Goal: Ask a question

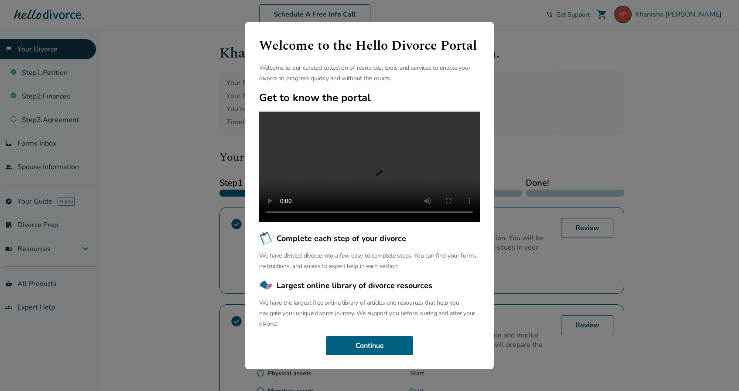
scroll to position [10, 0]
click at [380, 349] on button "Continue" at bounding box center [369, 345] width 87 height 19
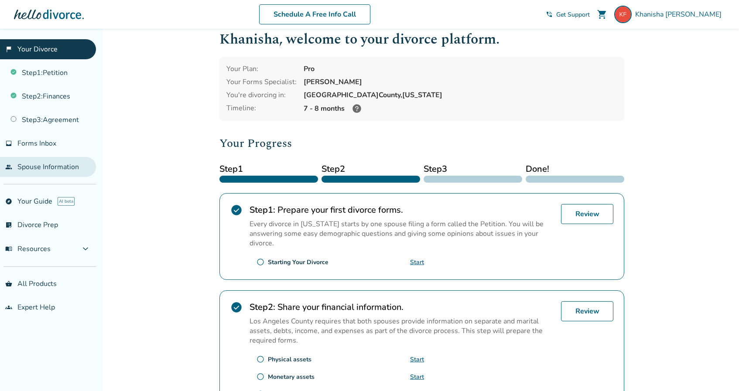
scroll to position [15, 0]
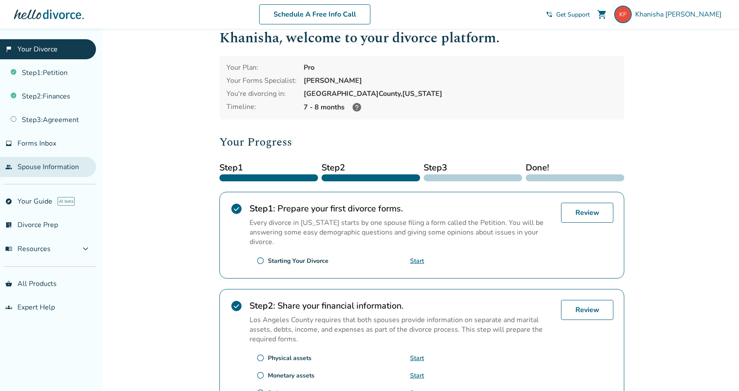
click at [34, 170] on link "people Spouse Information" at bounding box center [48, 167] width 96 height 20
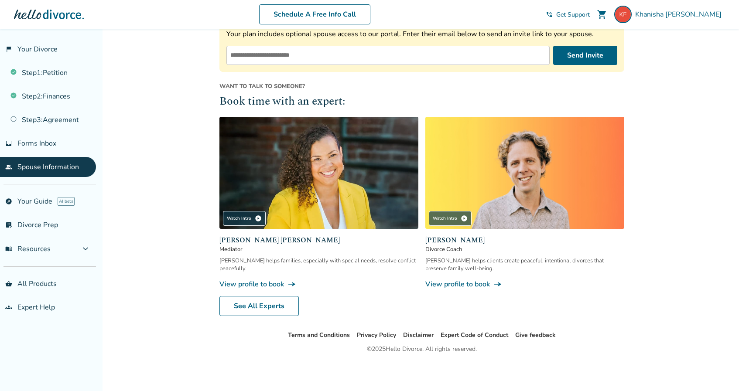
scroll to position [161, 0]
click at [45, 201] on link "explore Your Guide AI beta" at bounding box center [48, 201] width 96 height 20
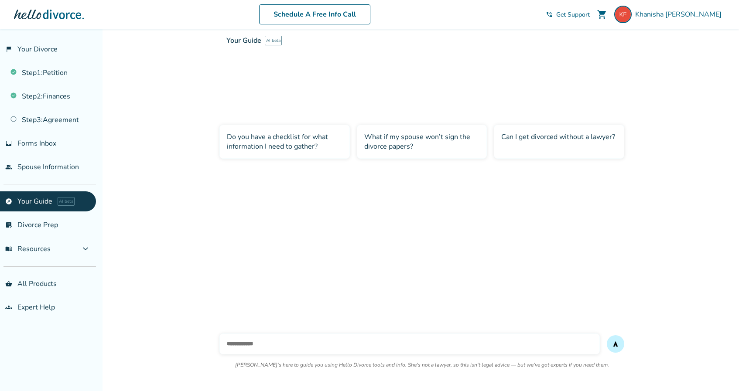
scroll to position [29, 0]
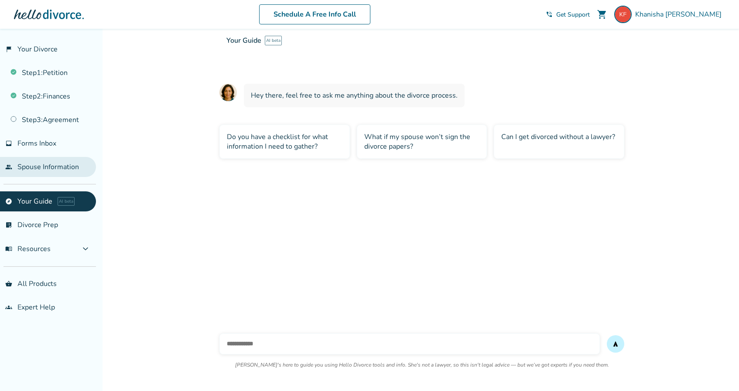
click at [42, 172] on link "people Spouse Information" at bounding box center [48, 167] width 96 height 20
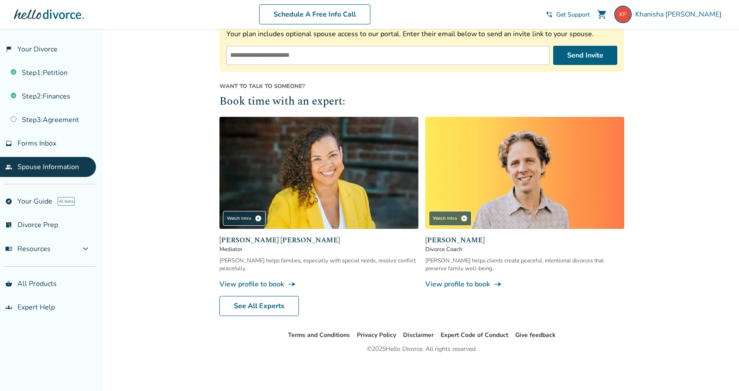
scroll to position [161, 0]
drag, startPoint x: 299, startPoint y: 242, endPoint x: 220, endPoint y: 237, distance: 78.6
click at [220, 237] on span "[PERSON_NAME] [PERSON_NAME]" at bounding box center [318, 240] width 199 height 10
copy span "[PERSON_NAME] [PERSON_NAME]"
click at [149, 104] on div "Added to cart Spouse Information Spouse Name: Not provided Spouse Email: Not pr…" at bounding box center [369, 129] width 739 height 524
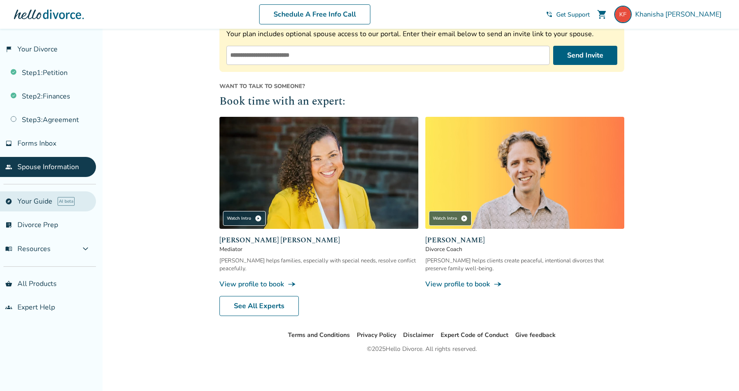
click at [44, 203] on link "explore Your Guide AI beta" at bounding box center [48, 201] width 96 height 20
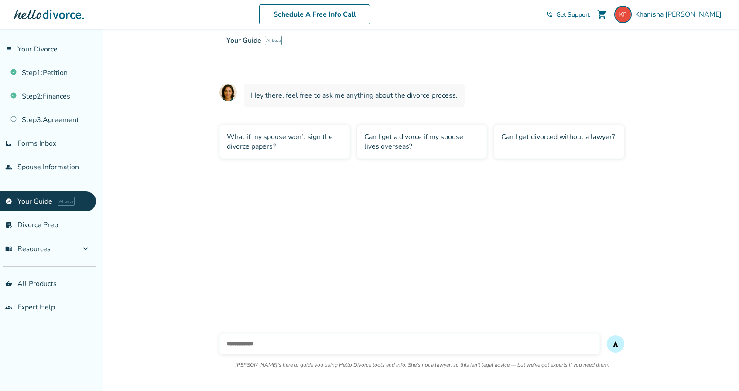
click at [283, 98] on span "Hey there, feel free to ask me anything about the divorce process." at bounding box center [354, 96] width 207 height 10
click at [271, 94] on div "Your Guide AI beta Your interactive divorce knowledge base Ask [PERSON_NAME] an…" at bounding box center [588, 62] width 739 height 66
click at [261, 344] on input "text" at bounding box center [409, 344] width 380 height 21
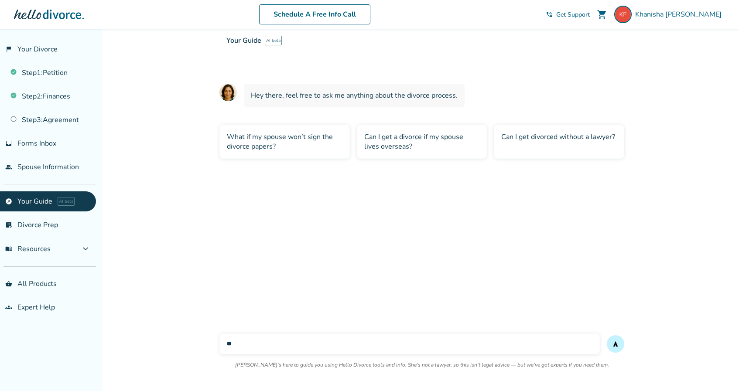
type input "*"
type input "**********"
click at [615, 344] on button "send" at bounding box center [615, 343] width 17 height 17
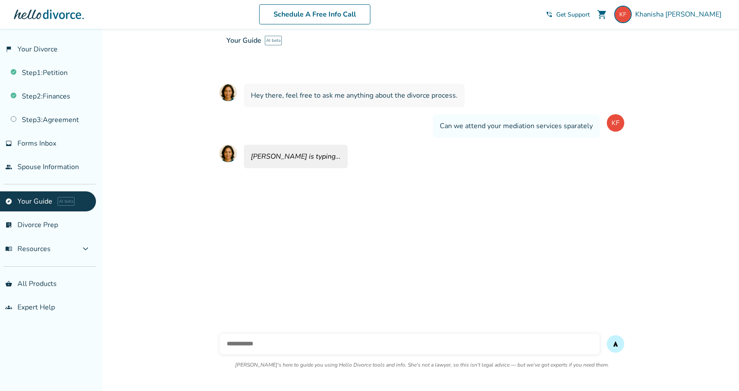
click at [440, 123] on span "Can we attend your mediation services sparately" at bounding box center [516, 126] width 153 height 10
copy span
click at [280, 346] on input "text" at bounding box center [409, 344] width 380 height 21
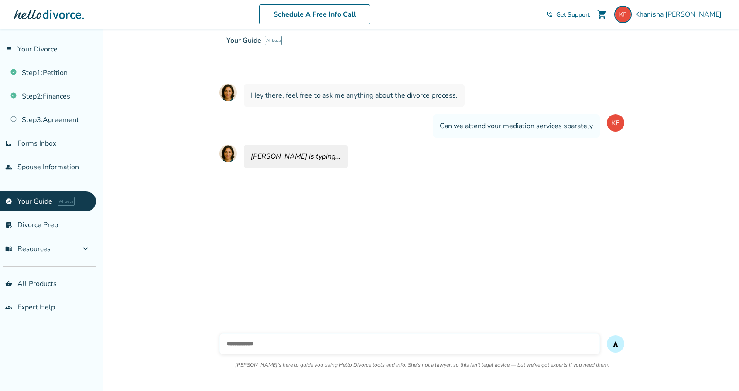
paste input "**********"
type input "**********"
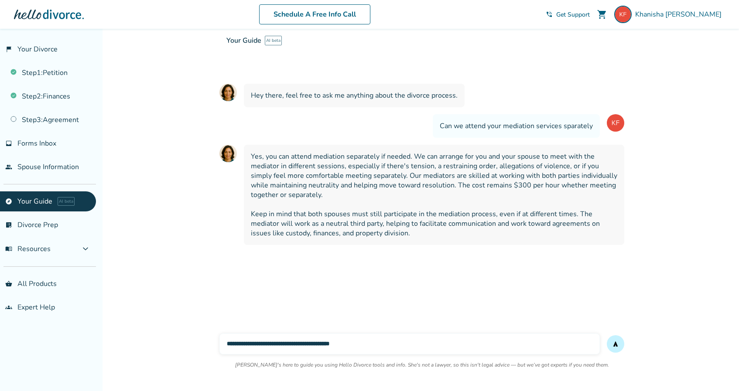
click at [318, 345] on input "**********" at bounding box center [409, 344] width 380 height 21
click at [316, 345] on input "**********" at bounding box center [409, 344] width 380 height 21
